Goal: Navigation & Orientation: Go to known website

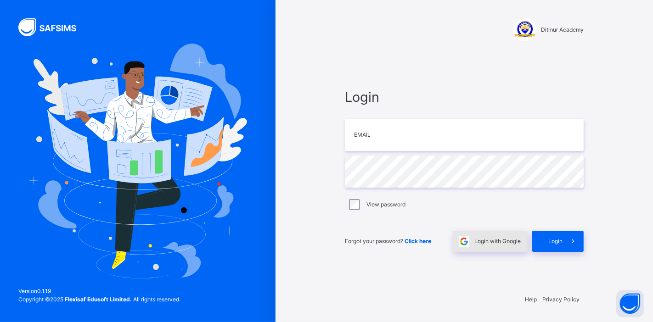
click at [499, 244] on span "Login with Google" at bounding box center [497, 241] width 46 height 8
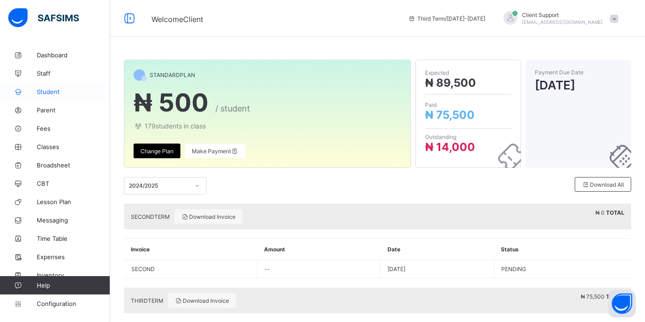
click at [51, 94] on span "Student" at bounding box center [73, 91] width 73 height 7
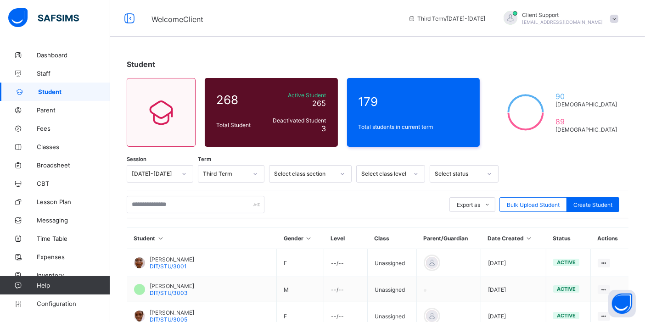
click at [569, 19] on span "oluwatooni@flexisaf.com" at bounding box center [562, 22] width 81 height 6
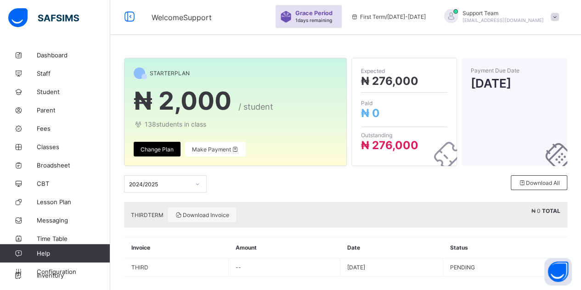
scroll to position [37, 0]
